Goal: Use online tool/utility: Utilize a website feature to perform a specific function

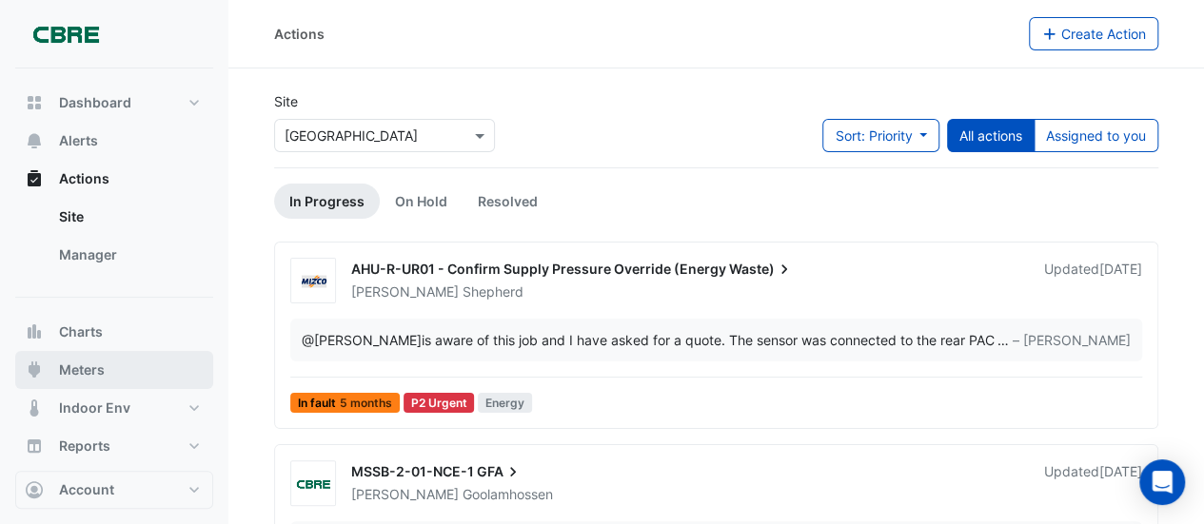
click at [111, 374] on button "Meters" at bounding box center [114, 370] width 198 height 38
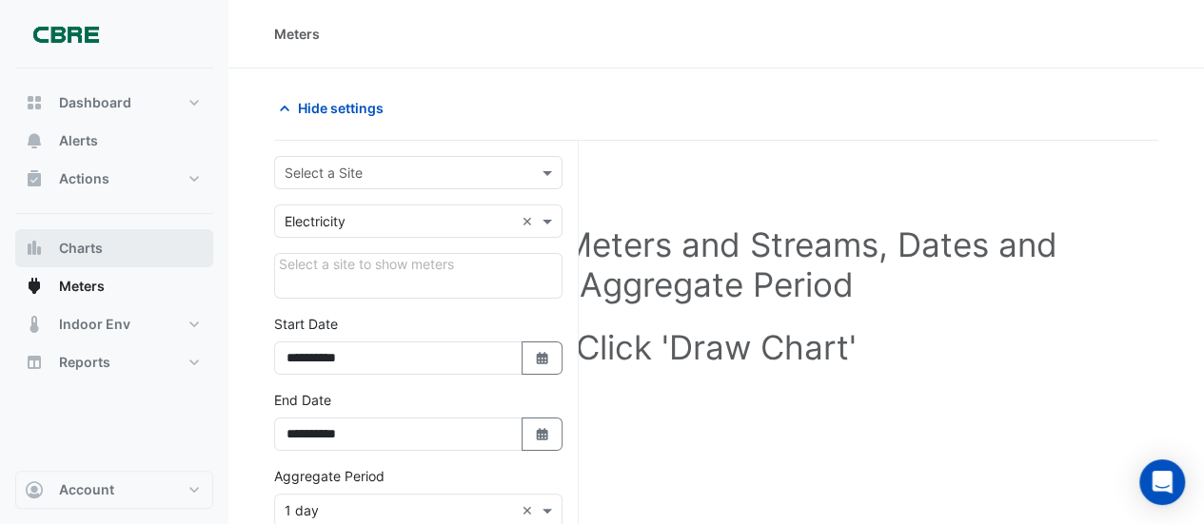
click at [129, 255] on button "Charts" at bounding box center [114, 248] width 198 height 38
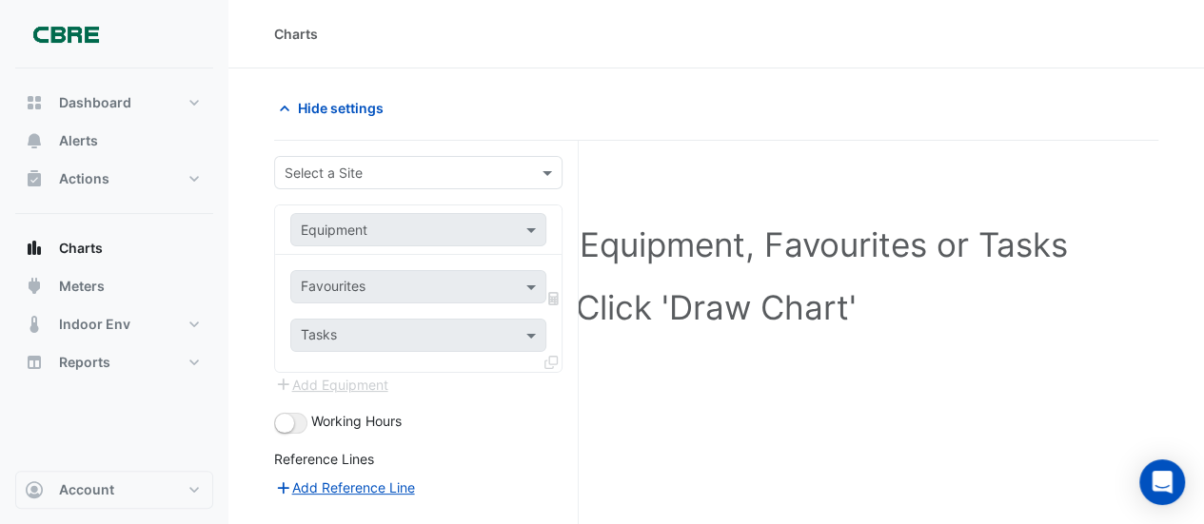
click at [432, 172] on input "text" at bounding box center [399, 174] width 229 height 20
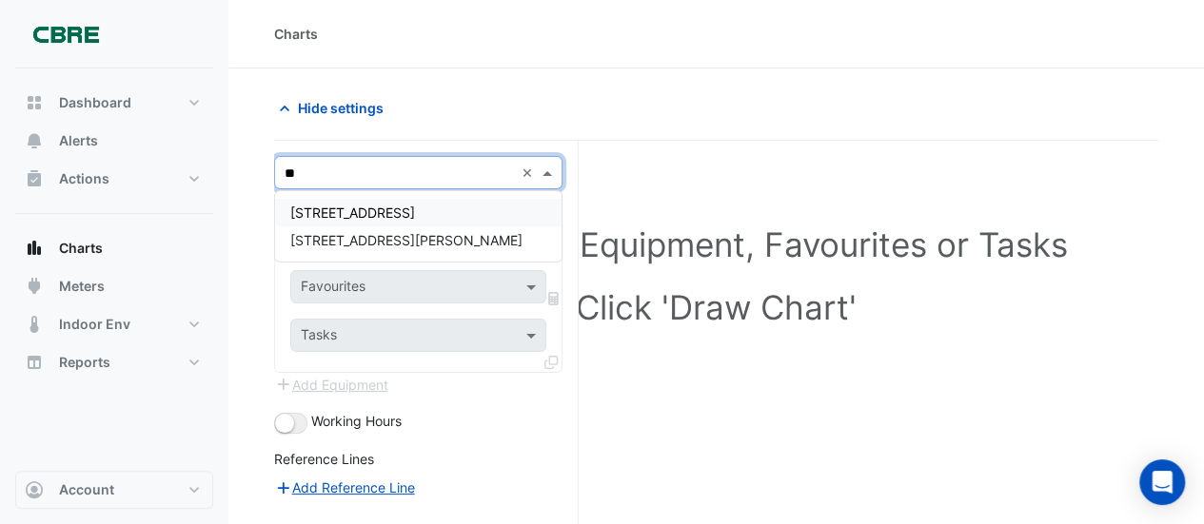
type input "**"
click at [381, 245] on span "[STREET_ADDRESS][PERSON_NAME]" at bounding box center [406, 240] width 232 height 16
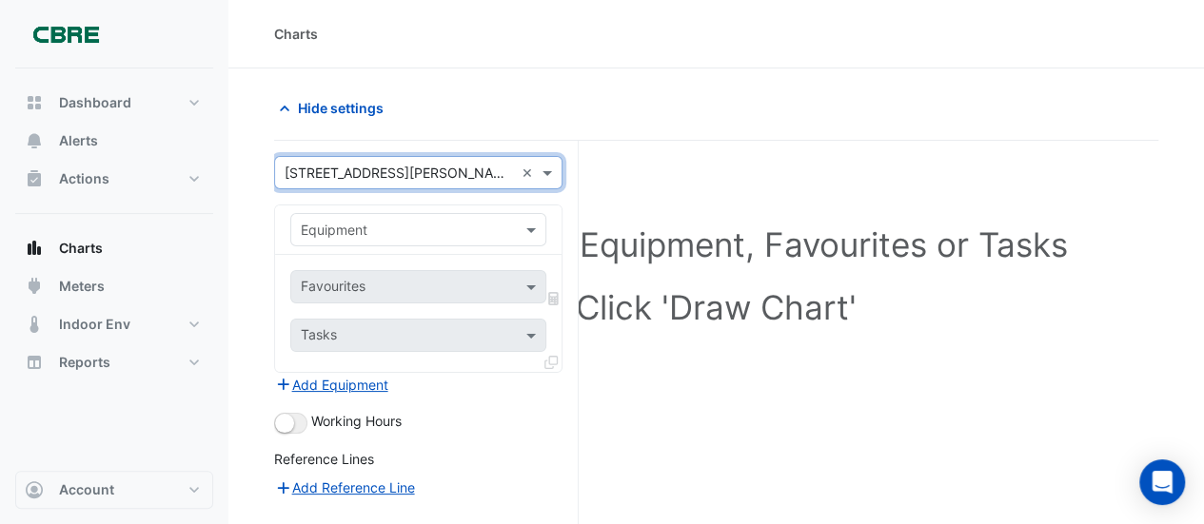
click at [407, 232] on input "text" at bounding box center [399, 231] width 197 height 20
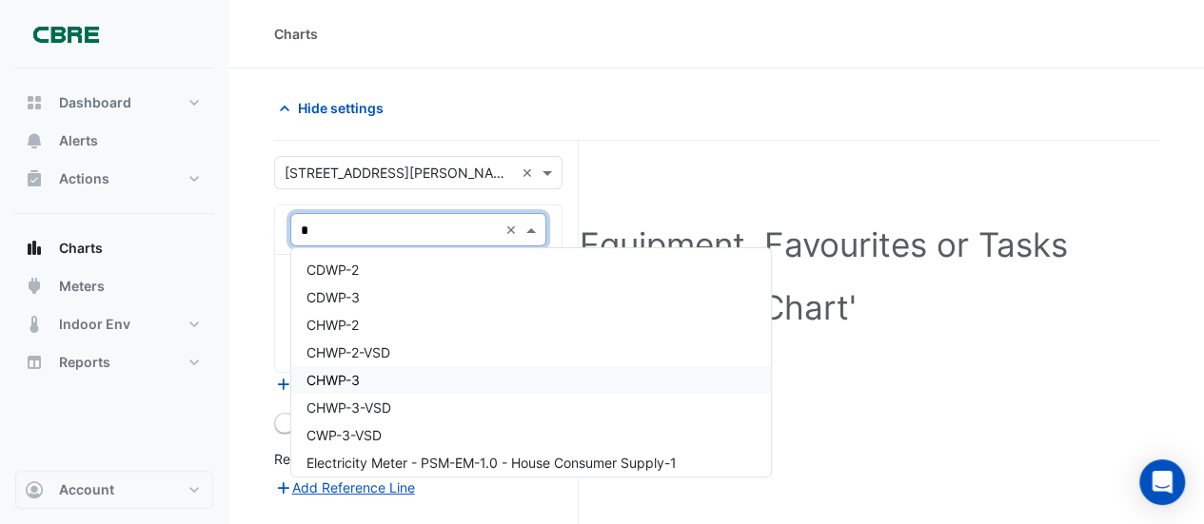
type input "**"
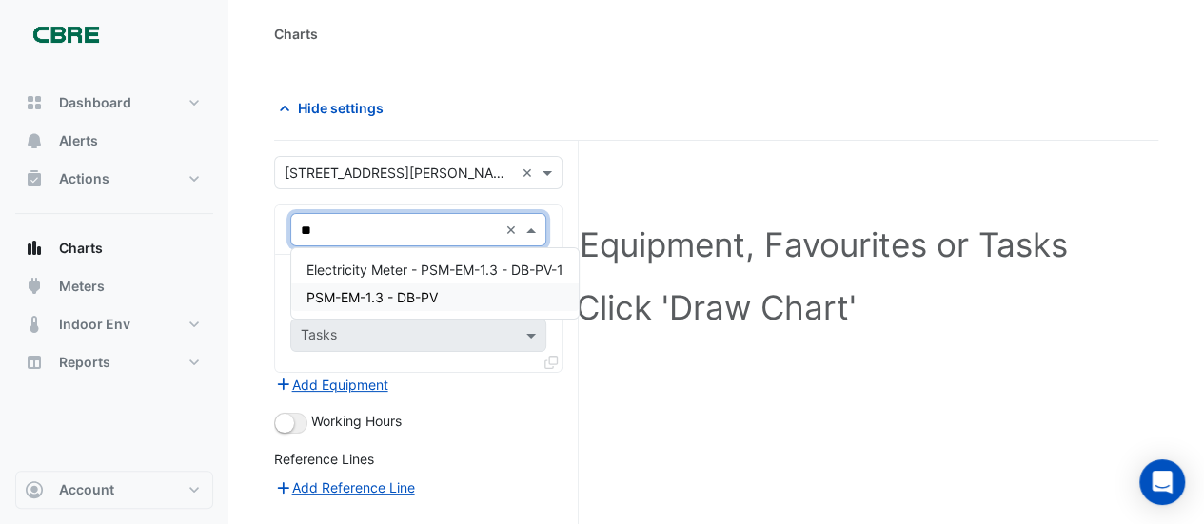
click at [428, 298] on span "PSM-EM-1.3 - DB-PV" at bounding box center [371, 297] width 131 height 16
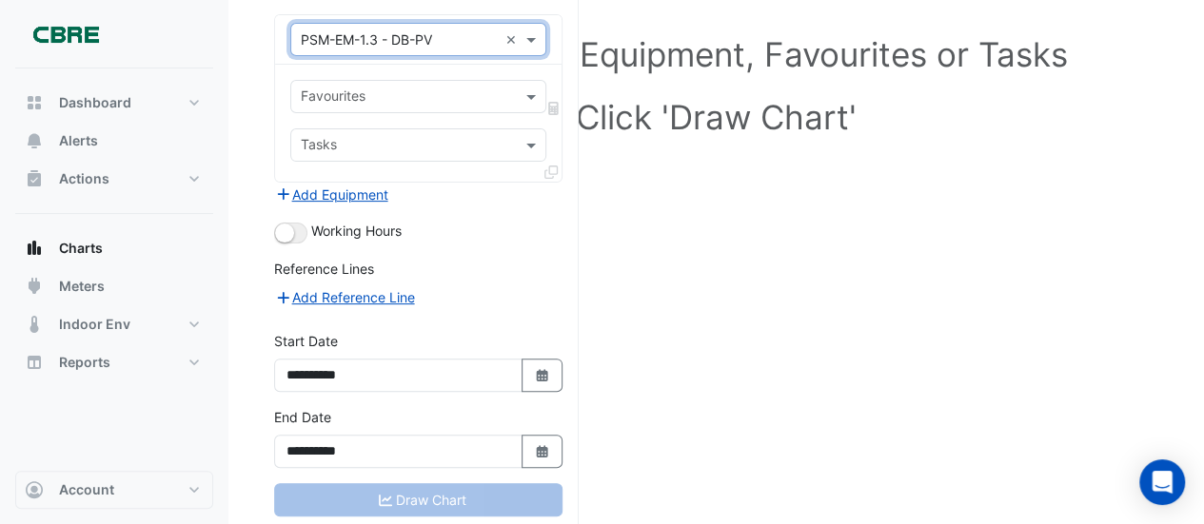
scroll to position [228, 0]
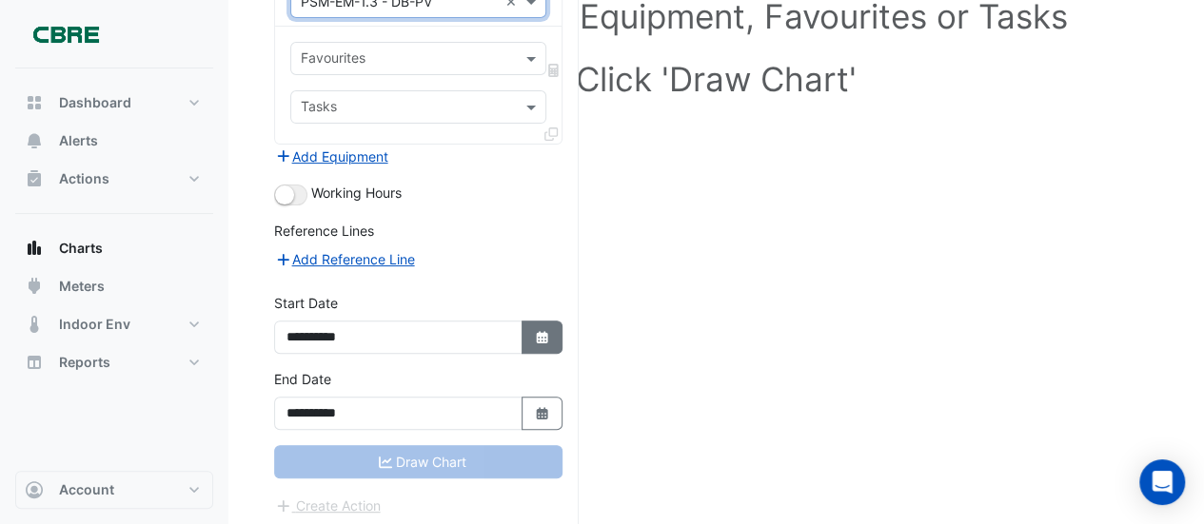
click at [535, 335] on icon "Select Date" at bounding box center [542, 337] width 17 height 13
select select "*"
select select "****"
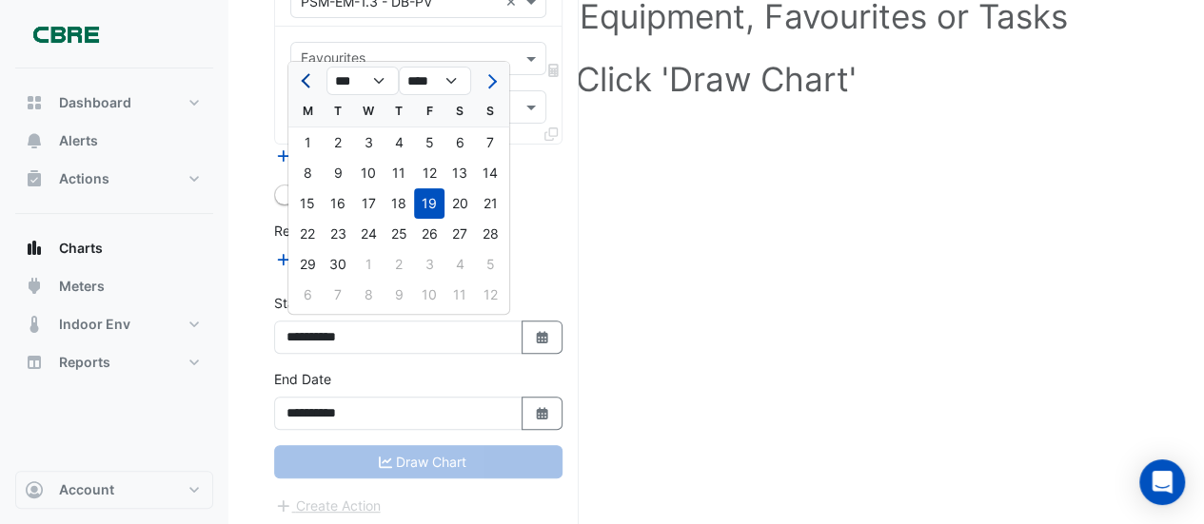
click at [298, 82] on button "Previous month" at bounding box center [307, 81] width 23 height 30
click at [305, 83] on span "Previous month" at bounding box center [308, 81] width 14 height 14
click at [299, 87] on button "Previous month" at bounding box center [307, 81] width 23 height 30
click at [491, 79] on span "Next month" at bounding box center [490, 81] width 14 height 14
select select "*"
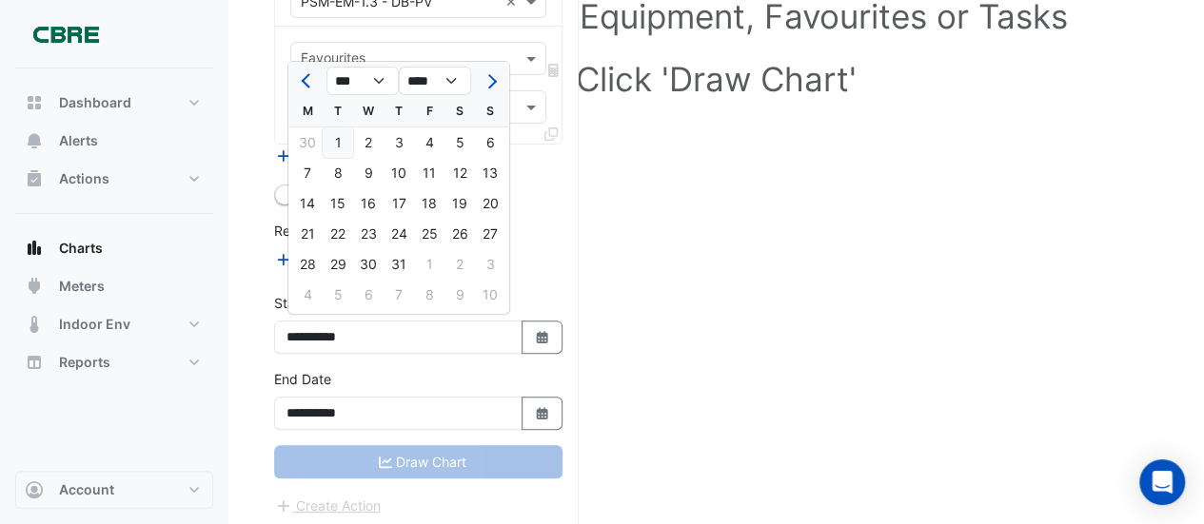
click at [343, 146] on div "1" at bounding box center [338, 143] width 30 height 30
type input "**********"
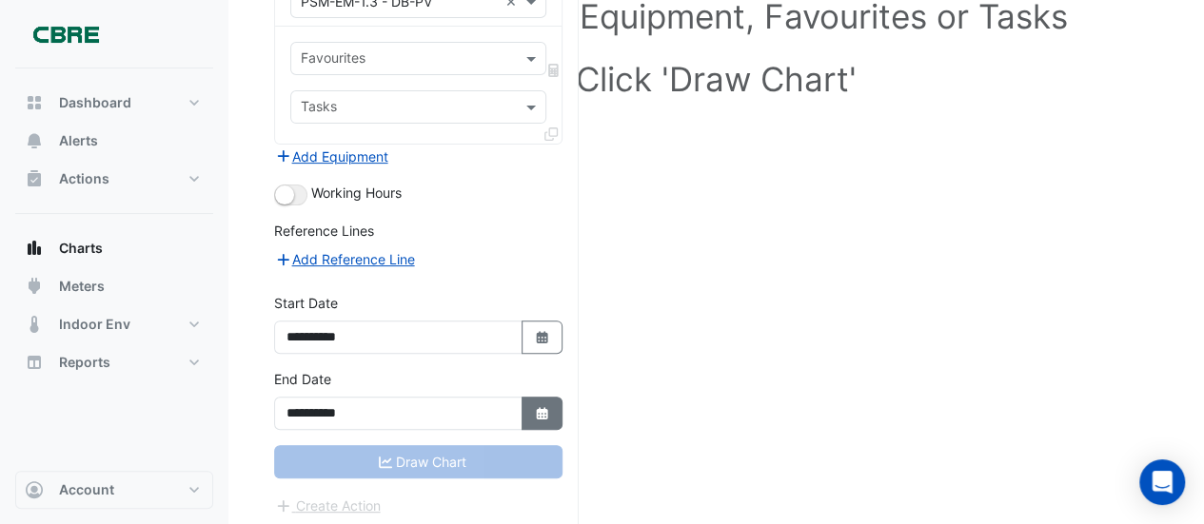
click at [537, 407] on icon "Select Date" at bounding box center [542, 413] width 17 height 13
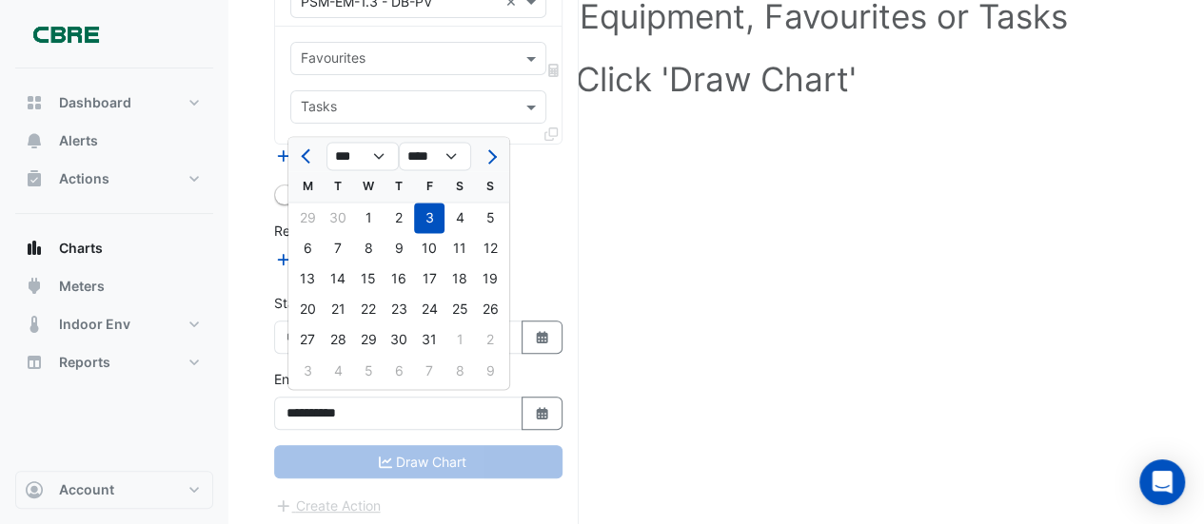
click at [293, 159] on div at bounding box center [307, 156] width 38 height 30
click at [299, 161] on button "Previous month" at bounding box center [307, 156] width 23 height 30
select select "*"
click at [338, 342] on div "30" at bounding box center [338, 340] width 30 height 30
type input "**********"
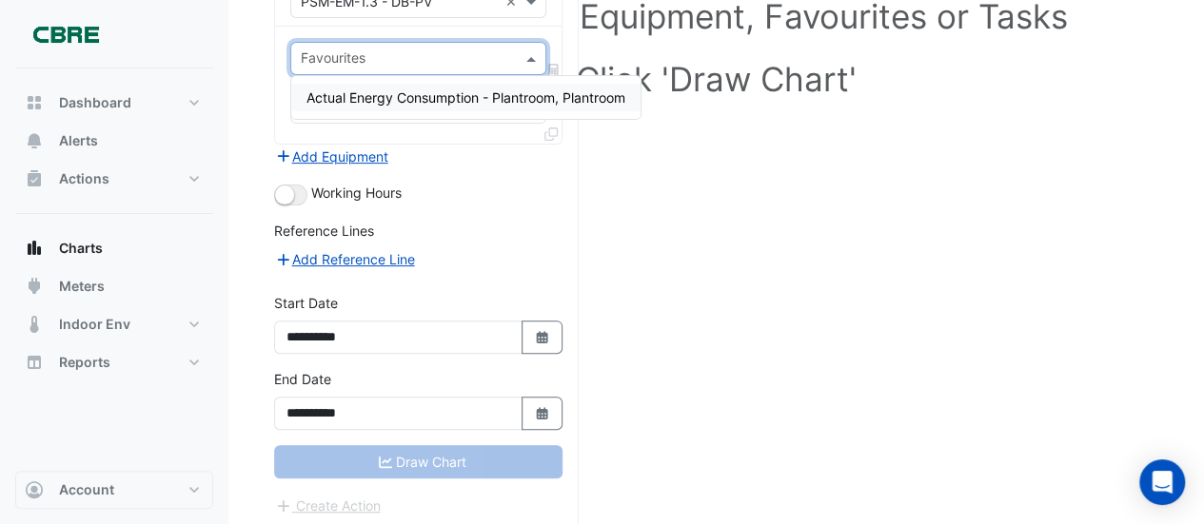
click at [461, 50] on input "text" at bounding box center [407, 60] width 213 height 20
click at [441, 104] on span "Actual Energy Consumption - Plantroom, Plantroom" at bounding box center [465, 97] width 319 height 16
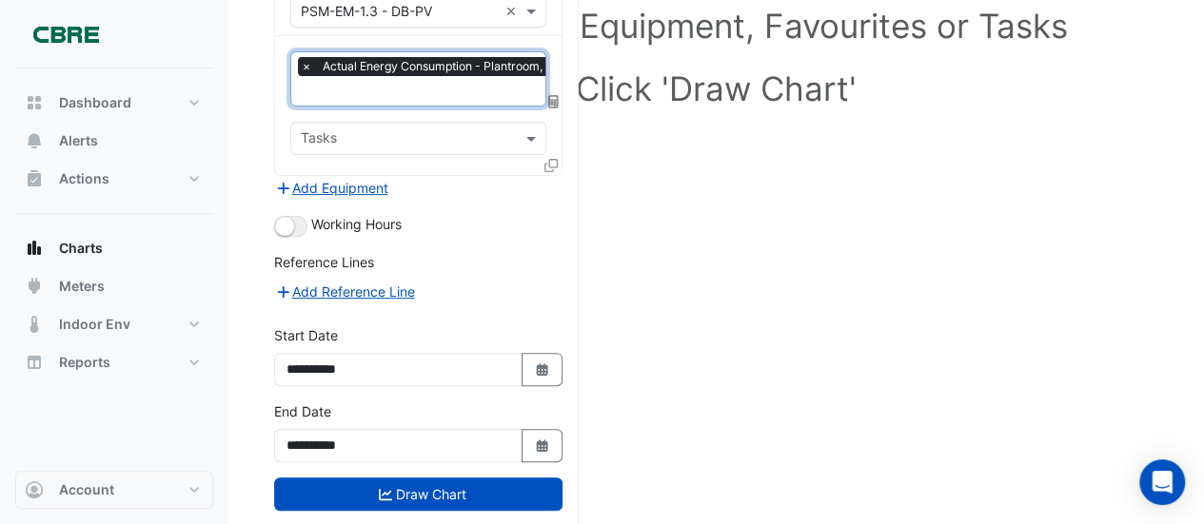
scroll to position [247, 0]
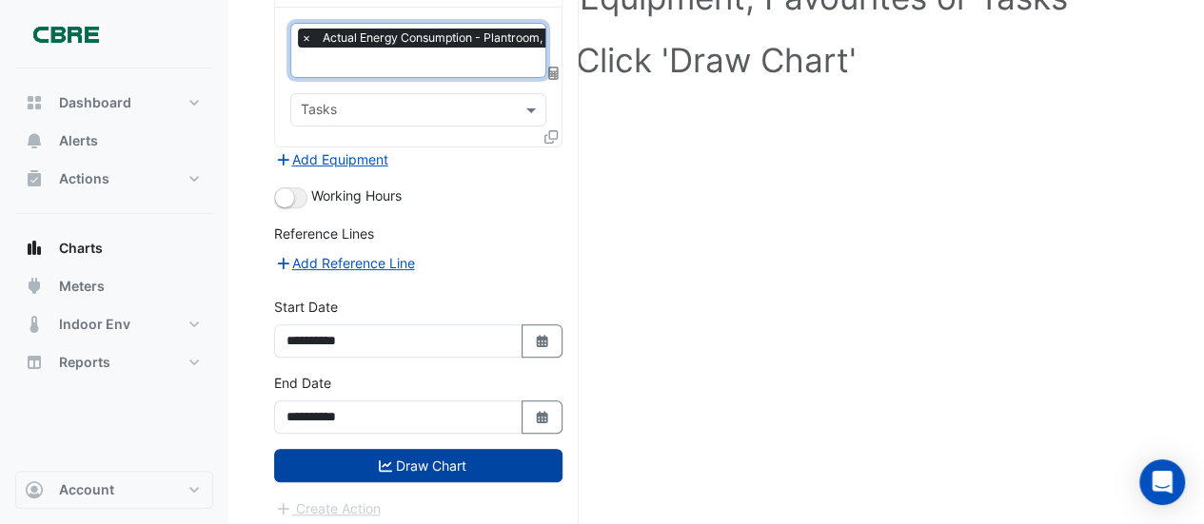
click at [433, 463] on button "Draw Chart" at bounding box center [418, 465] width 288 height 33
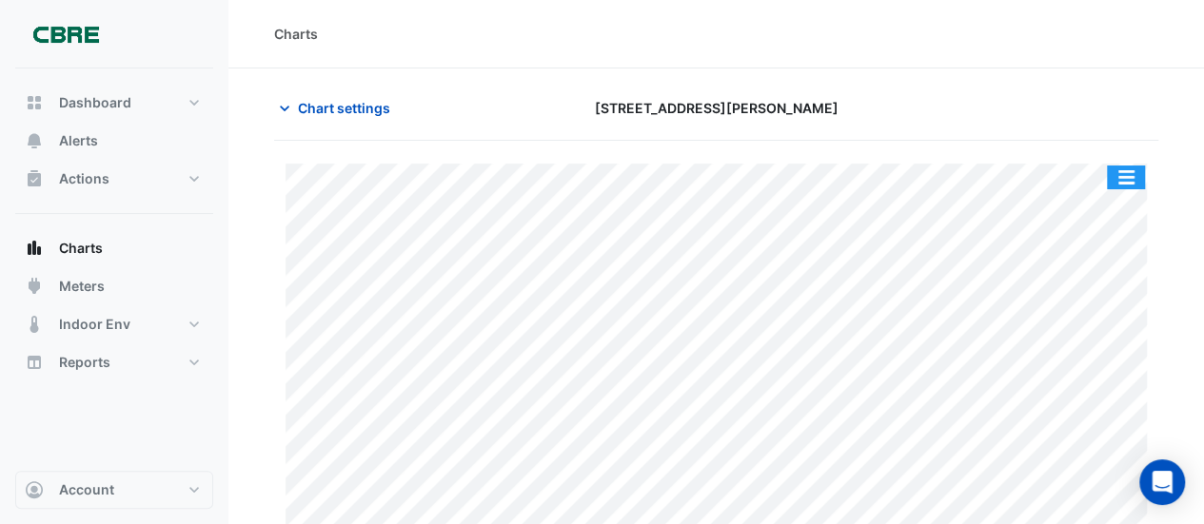
click at [1120, 175] on button "button" at bounding box center [1126, 178] width 38 height 24
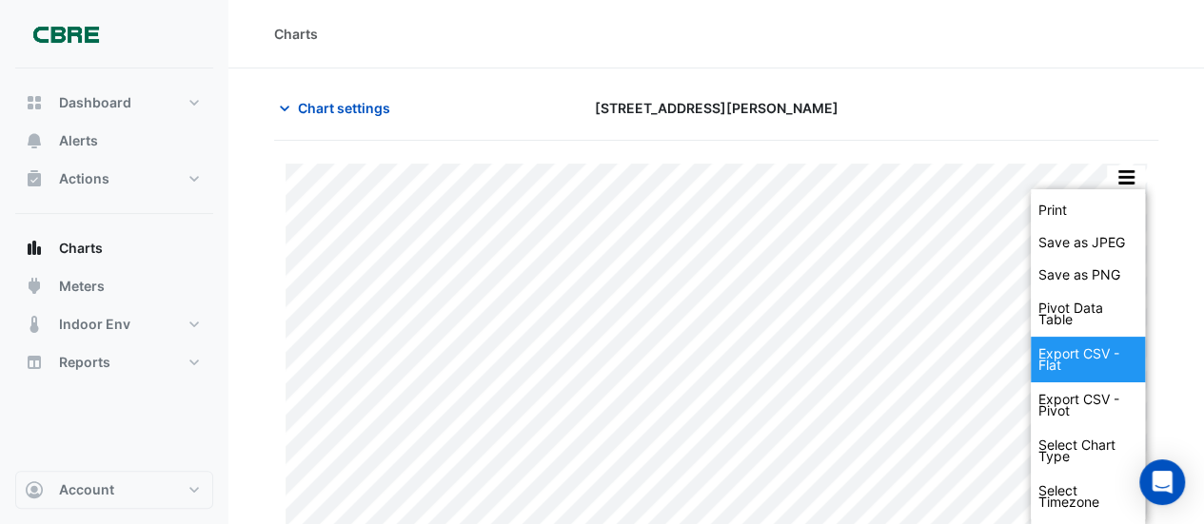
click at [1071, 365] on div "Export CSV - Flat" at bounding box center [1088, 360] width 114 height 46
